Goal: Task Accomplishment & Management: Manage account settings

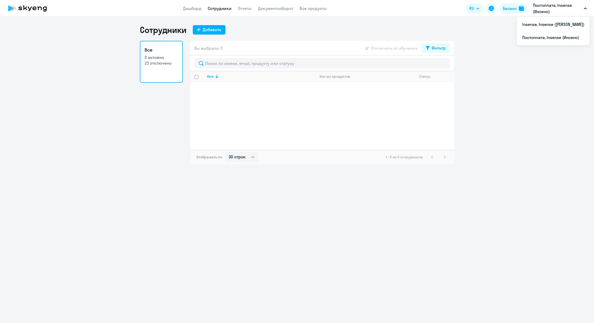
select select "30"
click at [558, 28] on li "Insense, Insense ([PERSON_NAME])" at bounding box center [553, 24] width 73 height 13
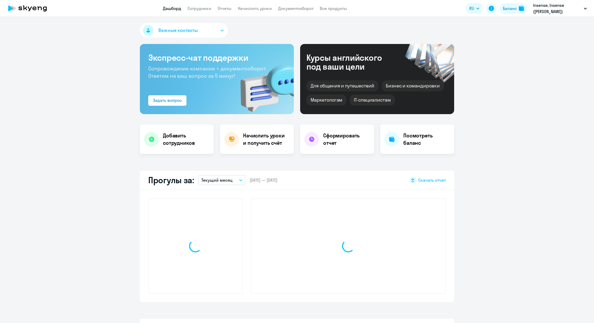
select select "30"
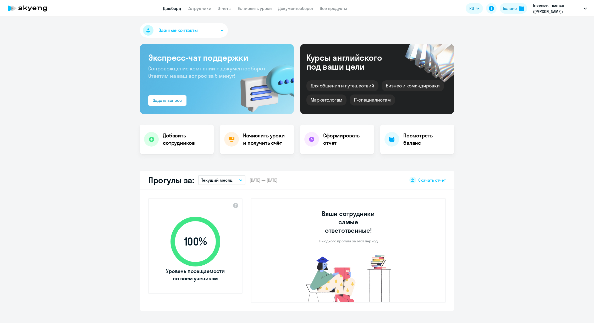
click at [193, 11] on app-menu-item-link "Сотрудники" at bounding box center [200, 8] width 24 height 7
click at [194, 10] on link "Сотрудники" at bounding box center [200, 8] width 24 height 5
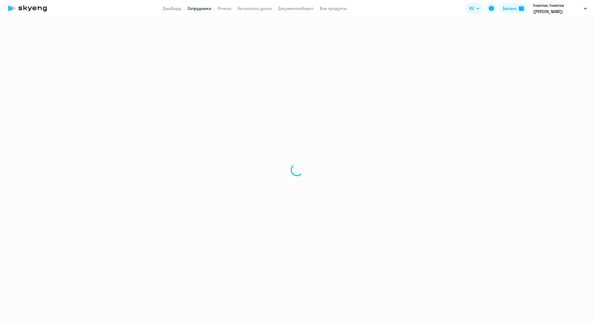
select select "30"
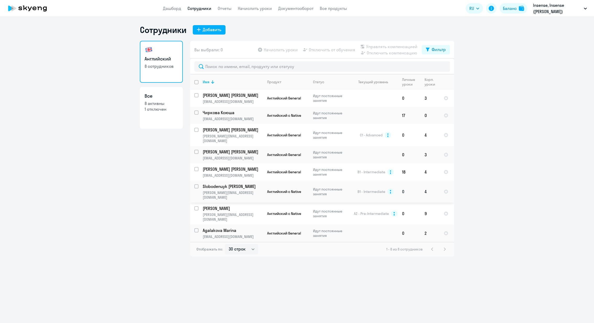
click at [329, 188] on p "Идут постоянные занятия" at bounding box center [331, 191] width 36 height 9
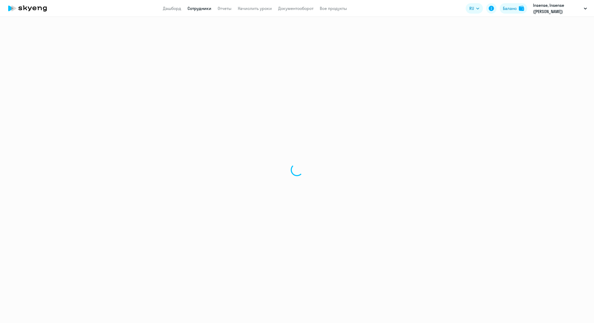
select select "english"
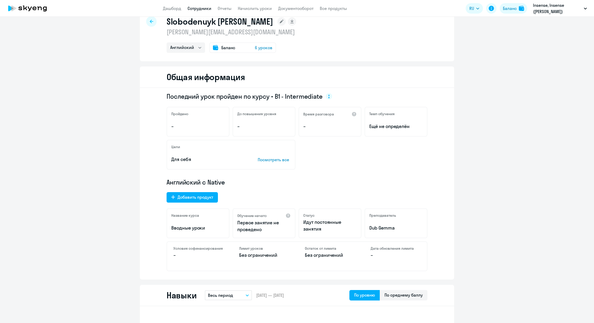
scroll to position [0, 0]
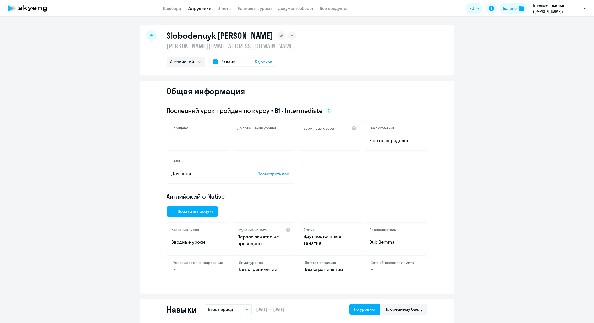
select select "30"
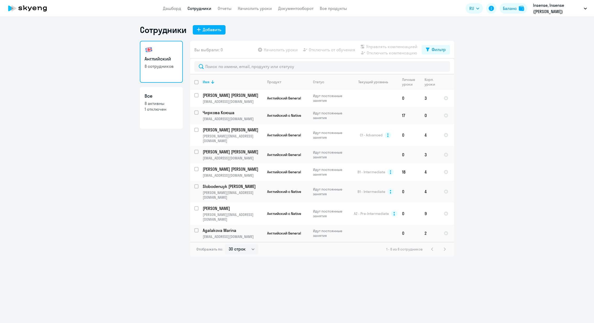
click at [253, 5] on app-menu-item-link "Начислить уроки" at bounding box center [255, 8] width 34 height 7
click at [253, 8] on link "Начислить уроки" at bounding box center [255, 8] width 34 height 5
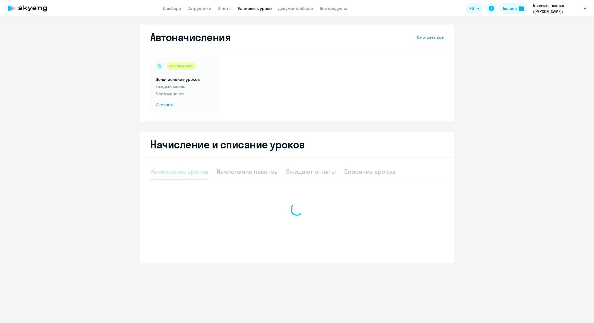
select select "10"
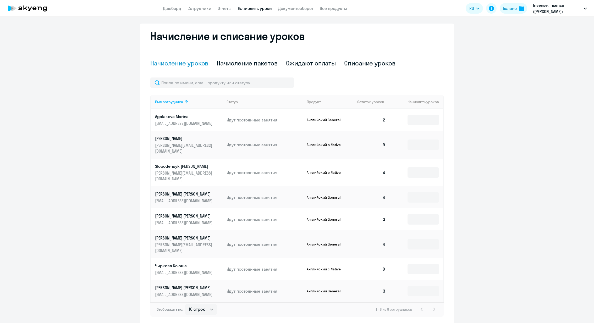
scroll to position [114, 0]
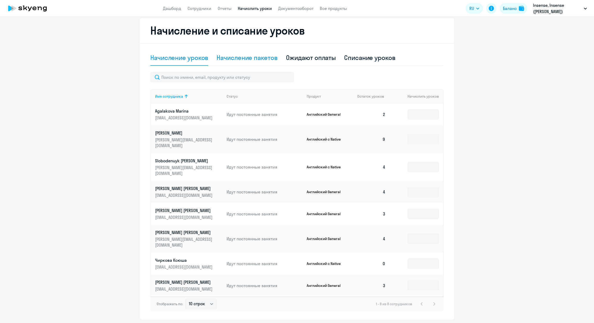
click at [250, 54] on div "Начисление пакетов" at bounding box center [247, 57] width 61 height 8
select select "10"
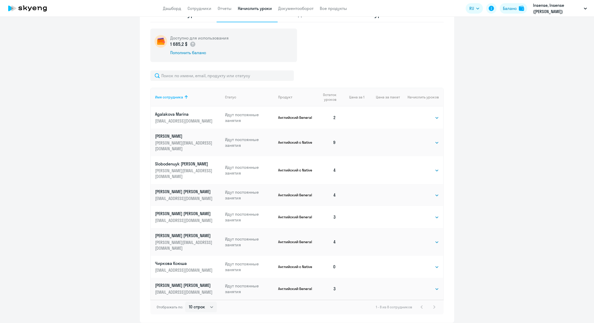
scroll to position [160, 0]
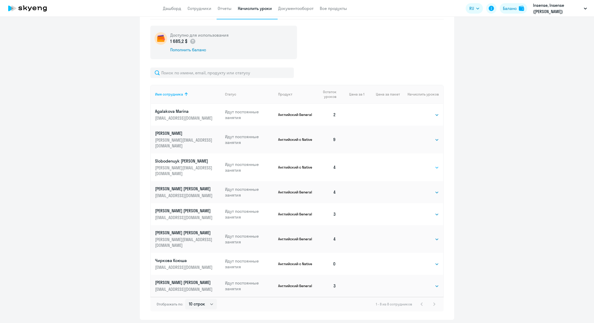
click at [428, 165] on select "Выбрать 4 8 16 32 64 96 128" at bounding box center [428, 168] width 21 height 6
click at [431, 165] on select "Выбрать 4 8 16 32 64 96 128" at bounding box center [428, 168] width 21 height 6
select select "4"
click at [418, 165] on select "Выбрать 4 8 16 32 64 96 128" at bounding box center [428, 168] width 21 height 6
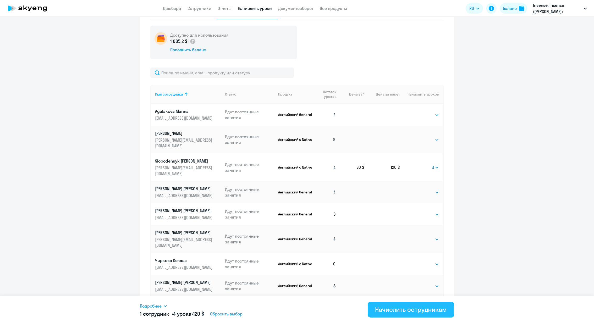
click at [410, 311] on div "Начислить сотрудникам" at bounding box center [411, 310] width 72 height 8
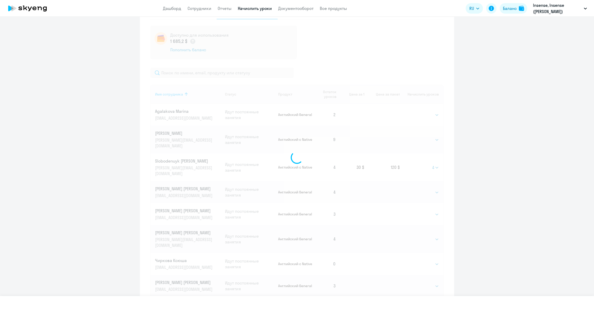
select select
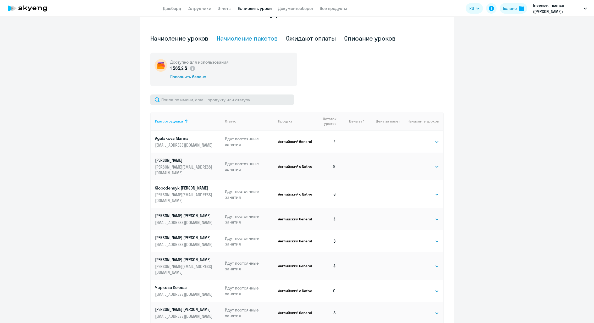
scroll to position [133, 0]
click at [200, 9] on link "Сотрудники" at bounding box center [200, 8] width 24 height 5
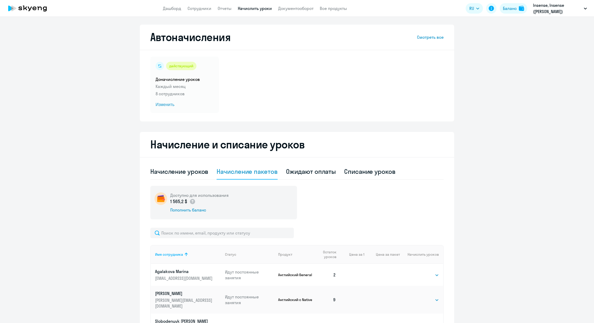
select select "30"
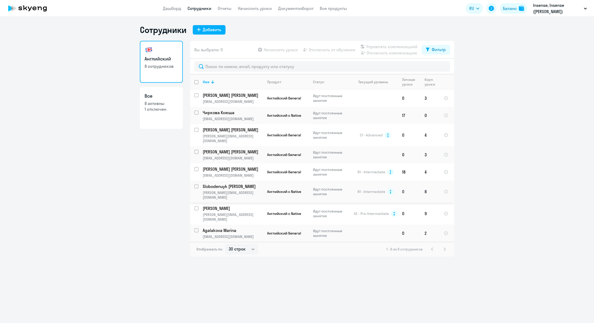
click at [216, 184] on p "Slobodenuyk [PERSON_NAME]" at bounding box center [232, 187] width 59 height 6
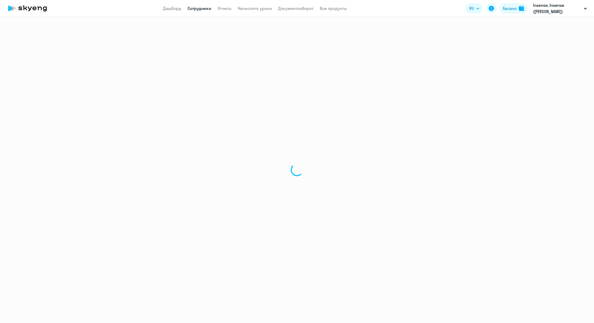
select select "english"
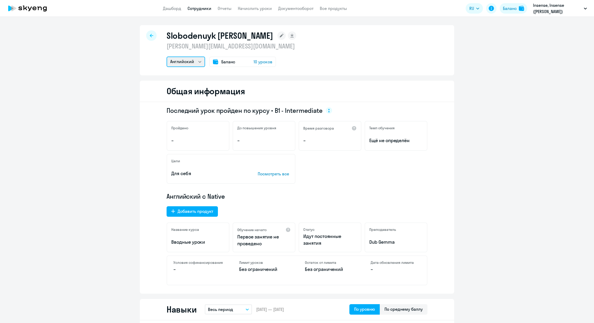
click at [190, 61] on select "Английский" at bounding box center [186, 62] width 39 height 10
click at [167, 57] on select "Английский" at bounding box center [186, 62] width 39 height 10
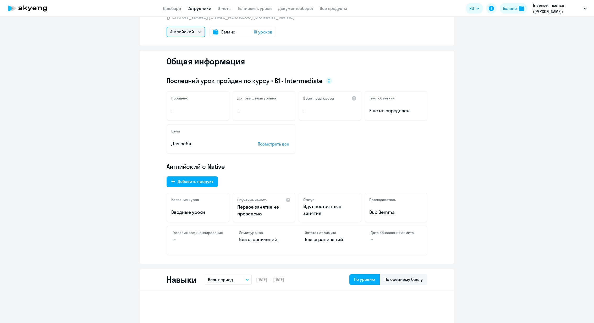
scroll to position [31, 0]
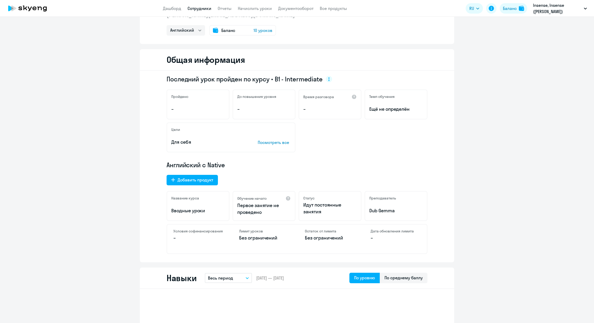
click at [326, 205] on p "Идут постоянные занятия" at bounding box center [329, 209] width 53 height 14
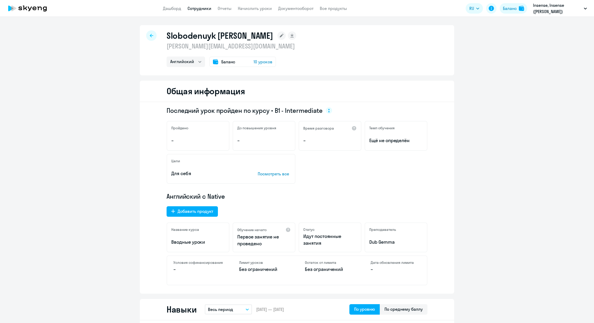
click at [193, 49] on p "[PERSON_NAME][EMAIL_ADDRESS][DOMAIN_NAME]" at bounding box center [232, 46] width 130 height 8
click at [154, 32] on div at bounding box center [151, 35] width 10 height 10
select select "30"
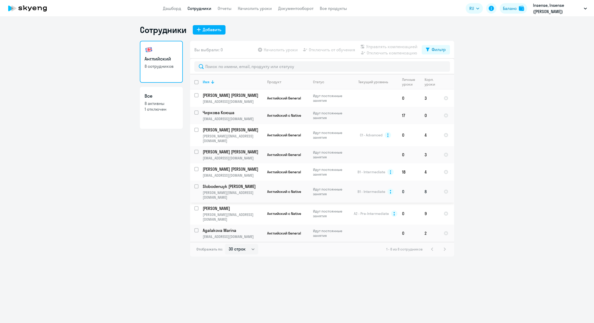
click at [219, 184] on p "Slobodenuyk [PERSON_NAME]" at bounding box center [232, 187] width 59 height 6
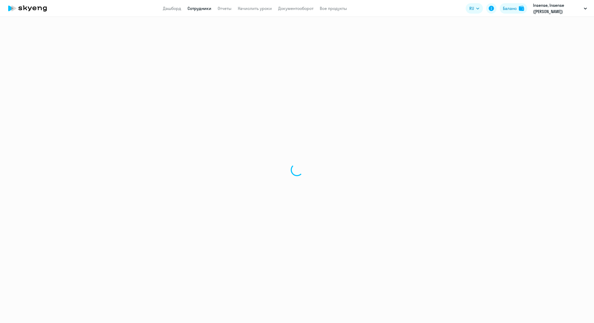
select select "english"
